Goal: Browse casually: Explore the website without a specific task or goal

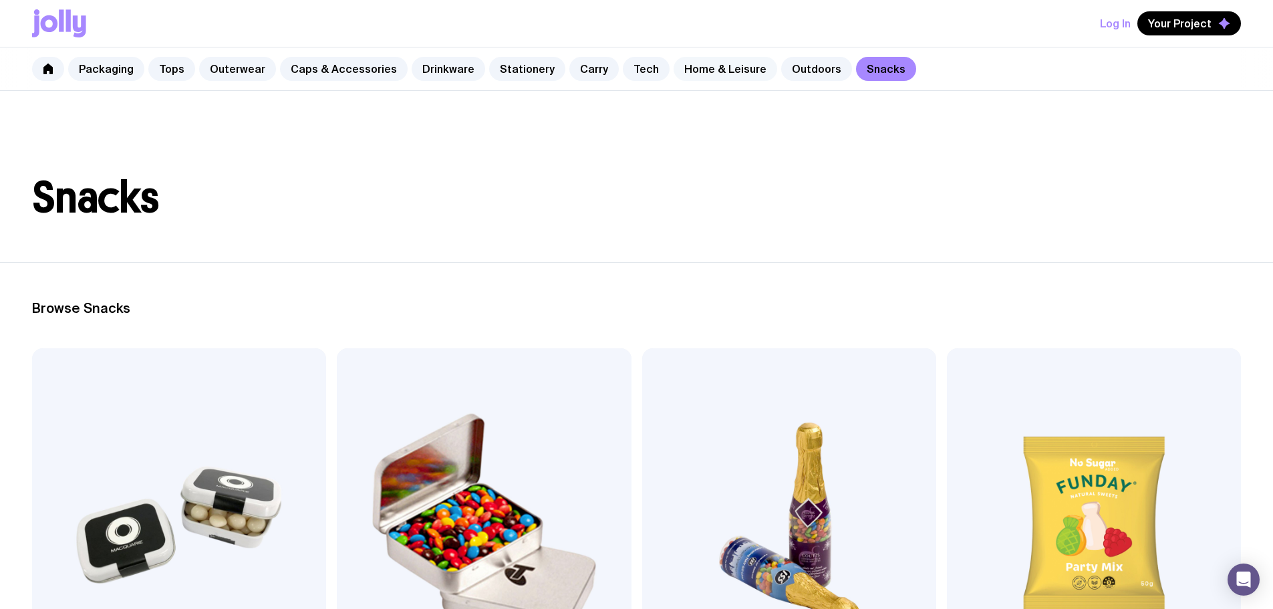
click at [724, 73] on link "Home & Leisure" at bounding box center [725, 69] width 104 height 24
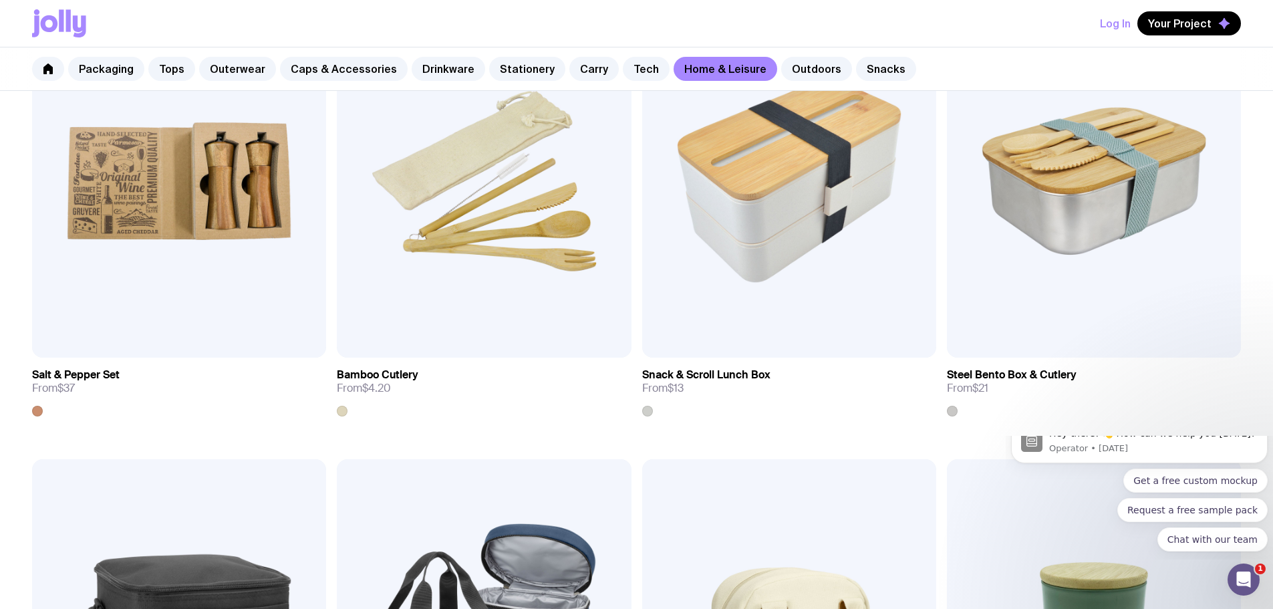
scroll to position [1708, 0]
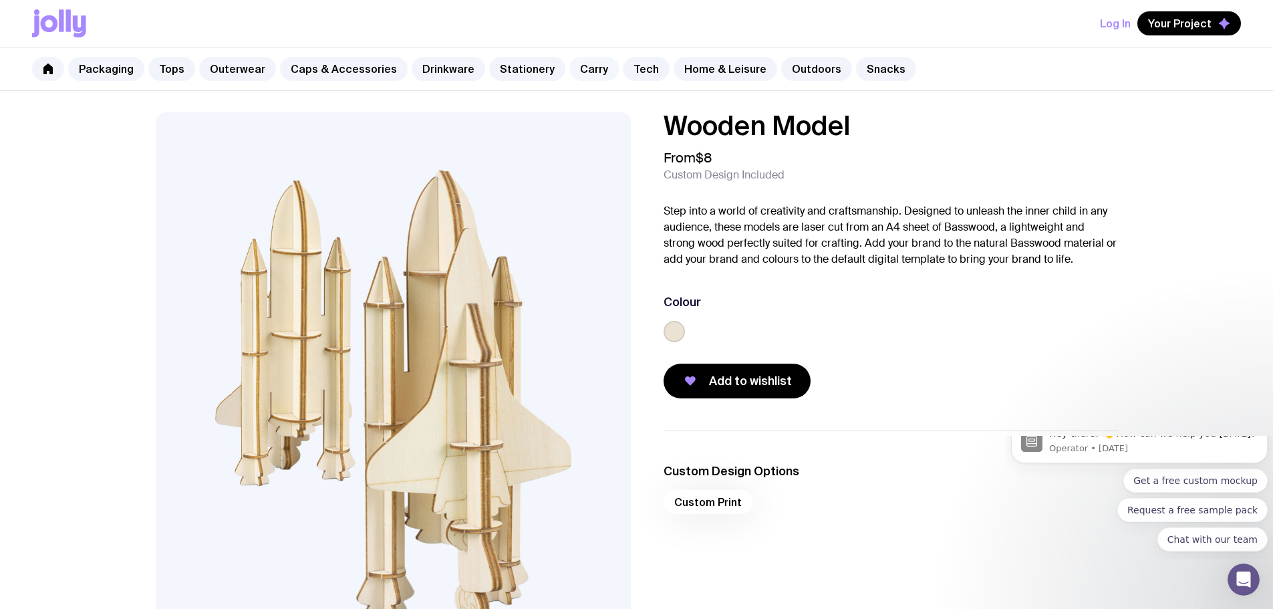
click at [571, 78] on link "Carry" at bounding box center [593, 69] width 49 height 24
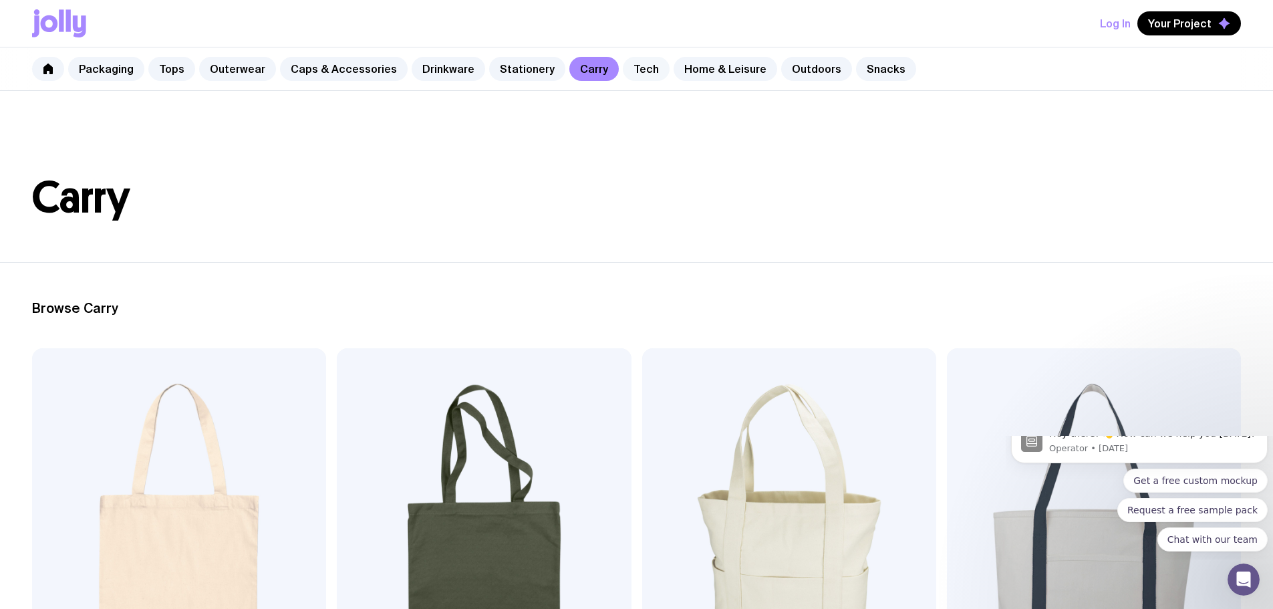
click at [624, 76] on link "Tech" at bounding box center [646, 69] width 47 height 24
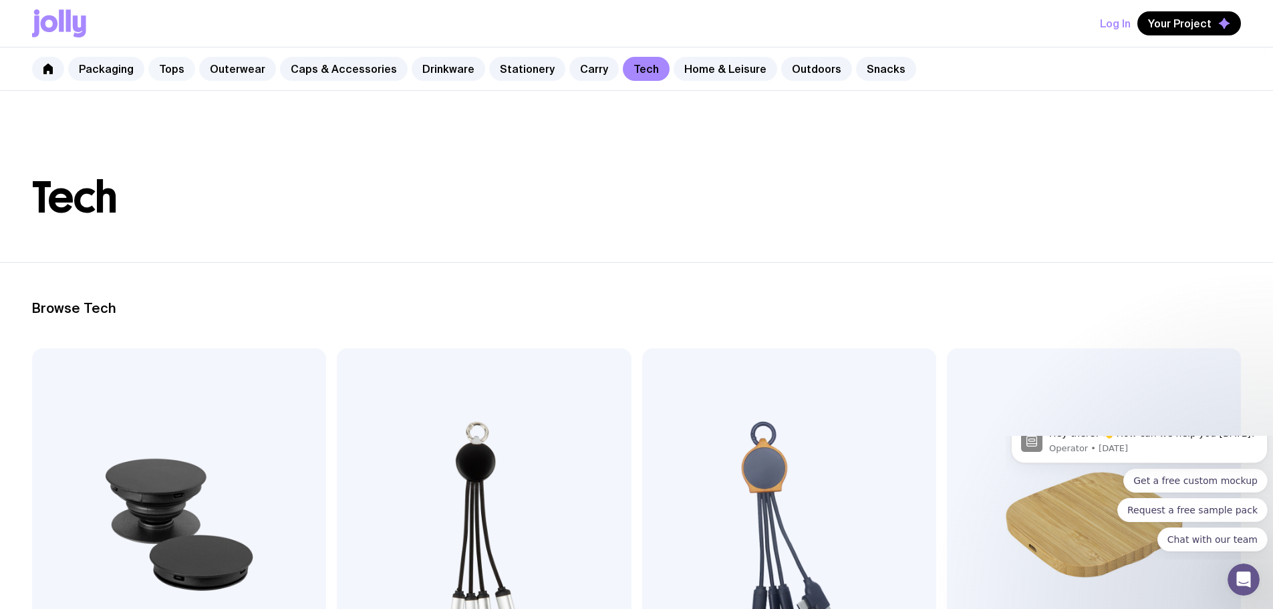
click at [178, 67] on link "Tops" at bounding box center [171, 69] width 47 height 24
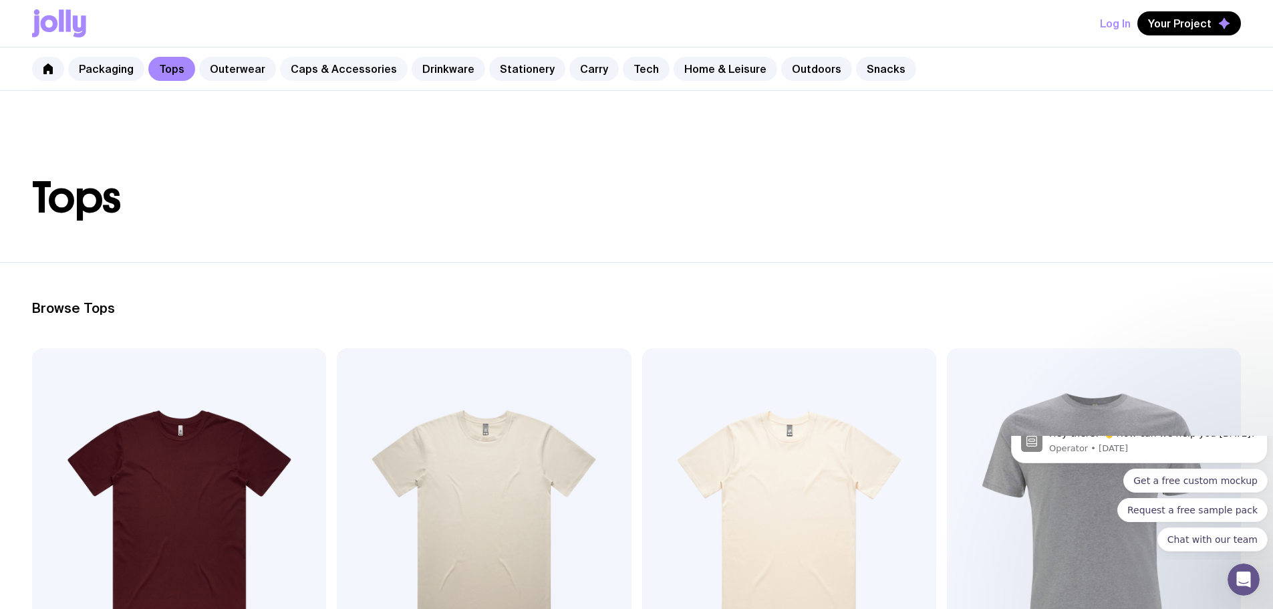
click at [299, 78] on link "Caps & Accessories" at bounding box center [344, 69] width 128 height 24
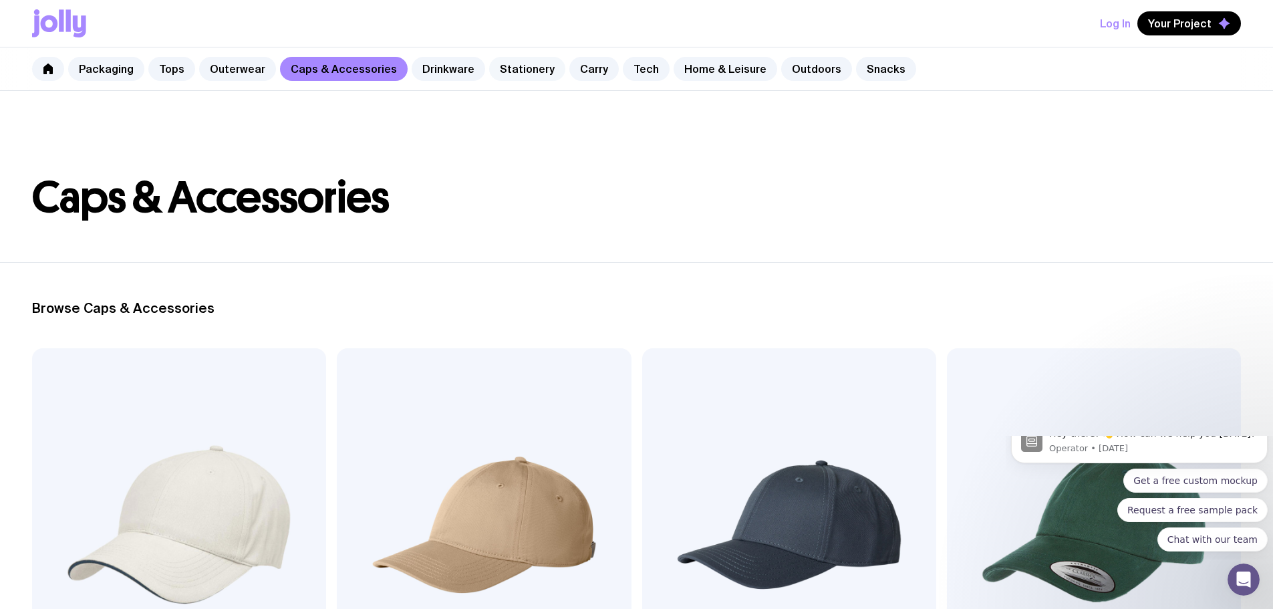
click at [528, 67] on link "Stationery" at bounding box center [527, 69] width 76 height 24
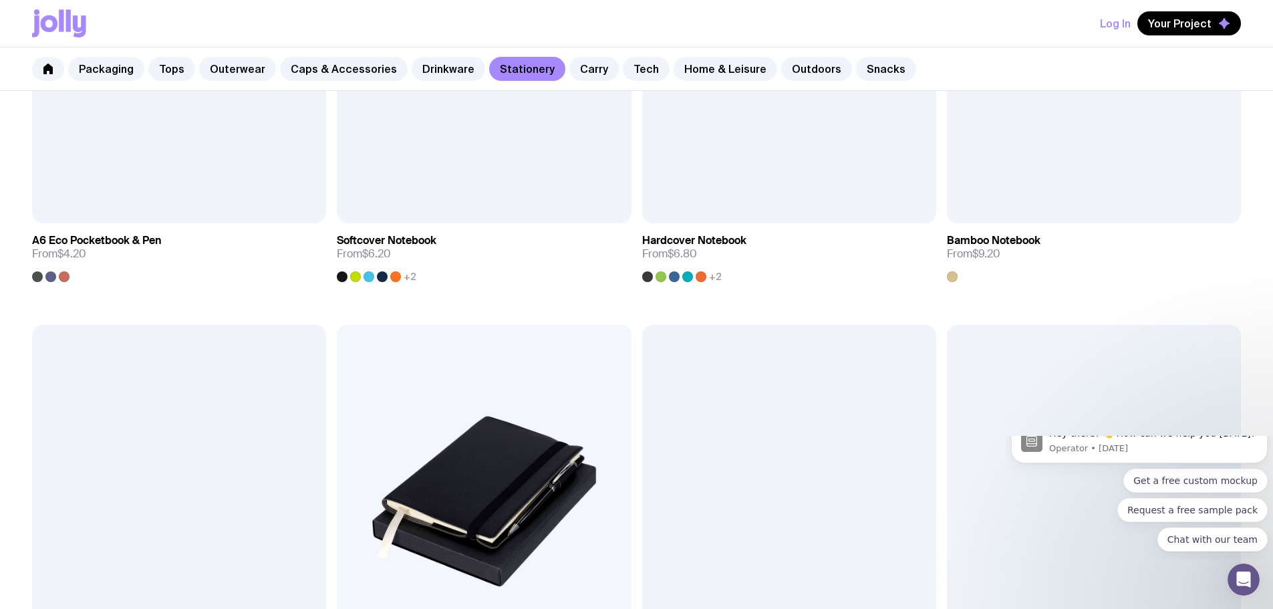
scroll to position [1388, 0]
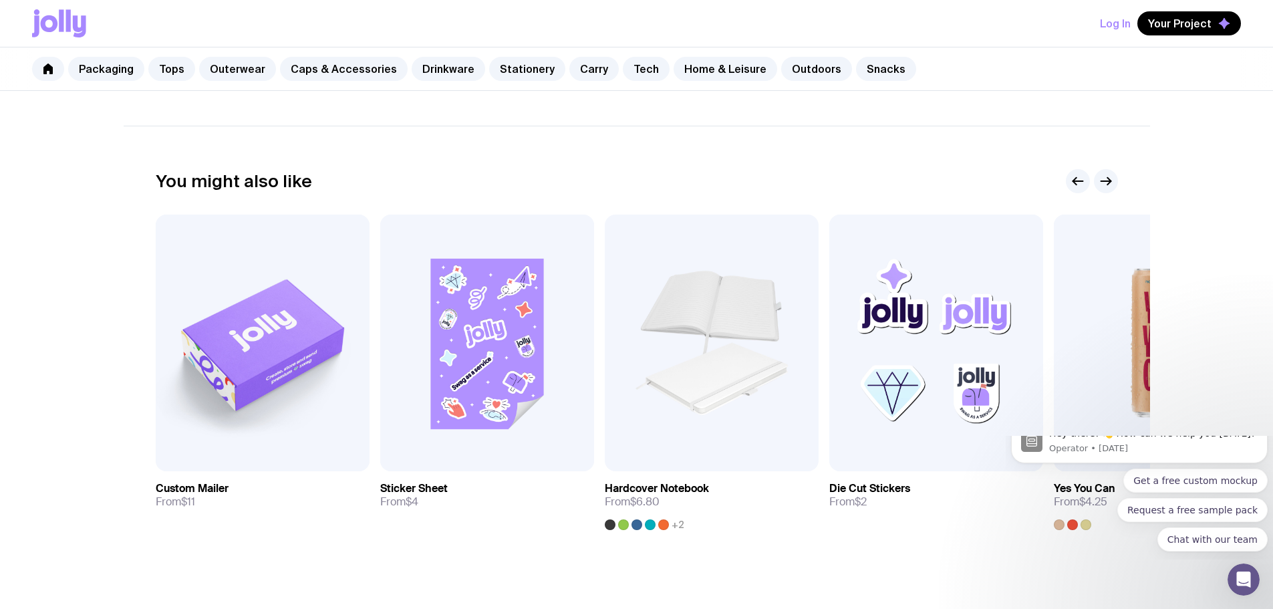
scroll to position [601, 0]
click at [1108, 183] on icon "button" at bounding box center [1108, 180] width 3 height 7
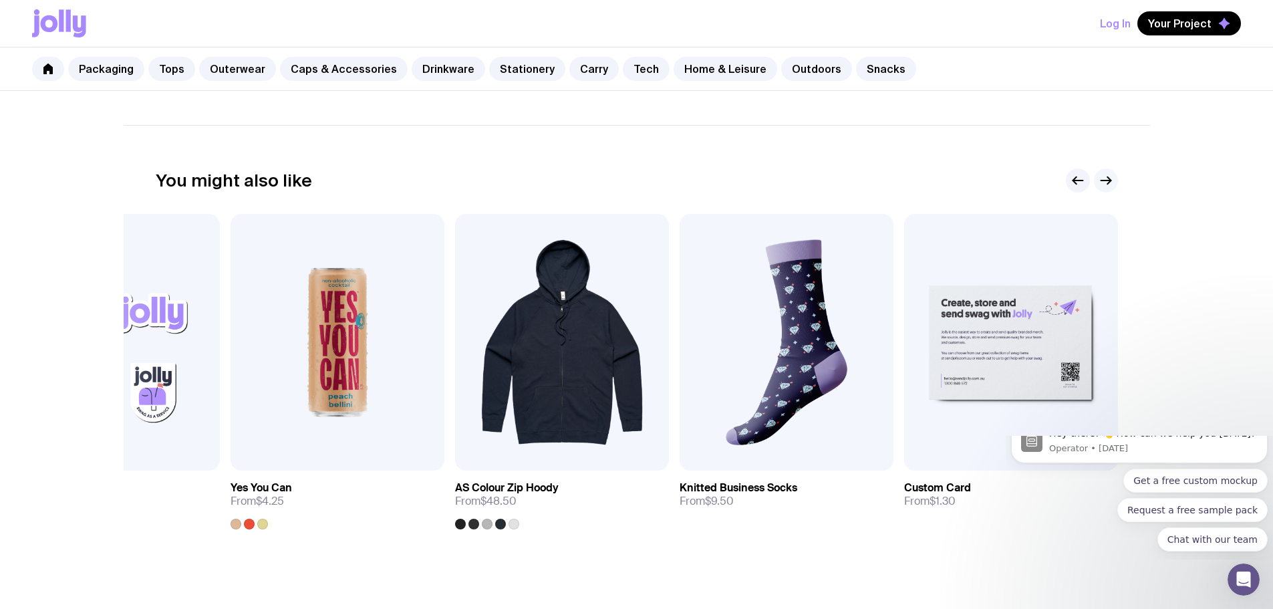
click at [1108, 183] on icon "button" at bounding box center [1108, 180] width 3 height 7
click at [1072, 182] on icon "button" at bounding box center [1078, 180] width 16 height 16
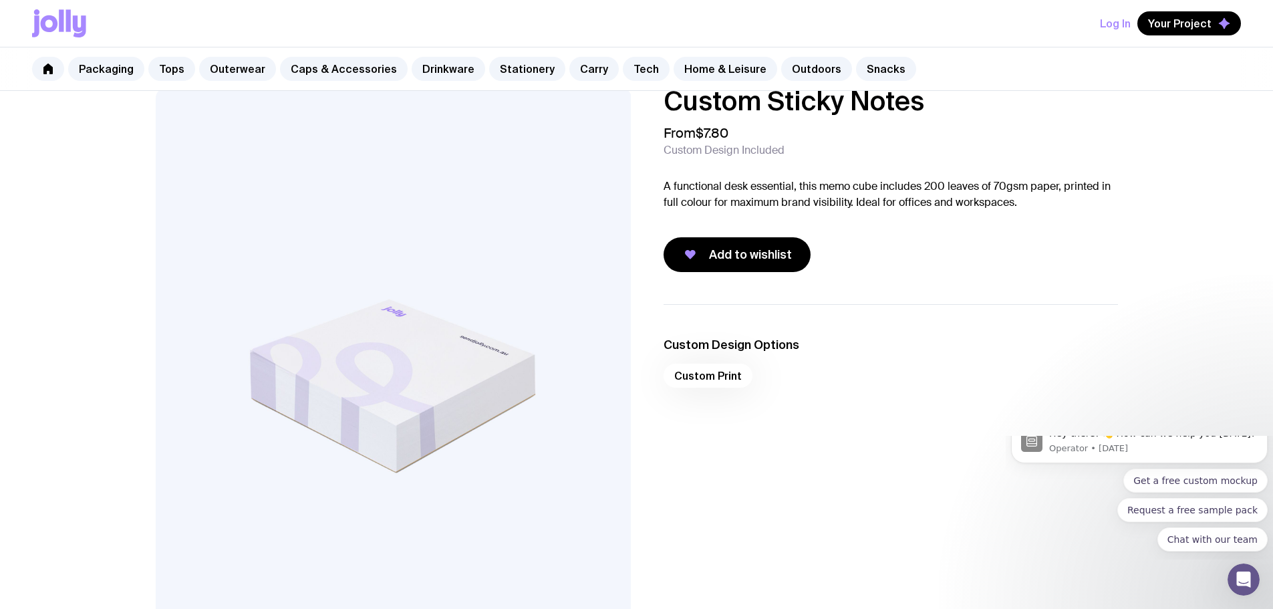
scroll to position [0, 0]
